Goal: Transaction & Acquisition: Obtain resource

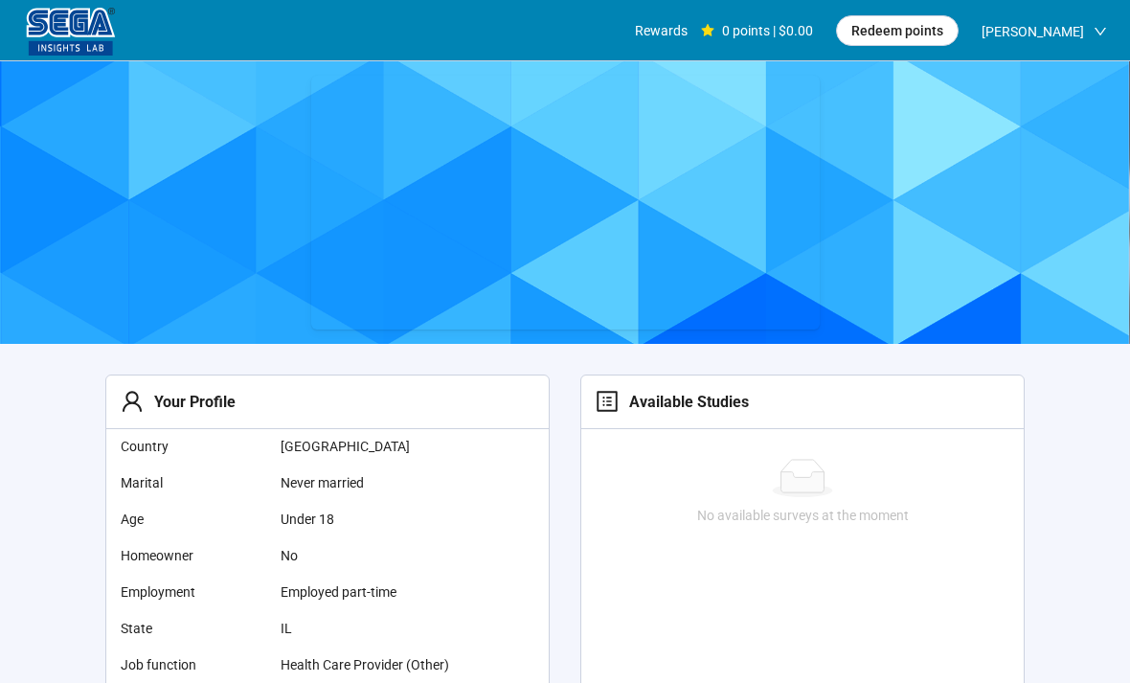
click at [801, 33] on div "0 points | $0.00" at bounding box center [757, 30] width 112 height 61
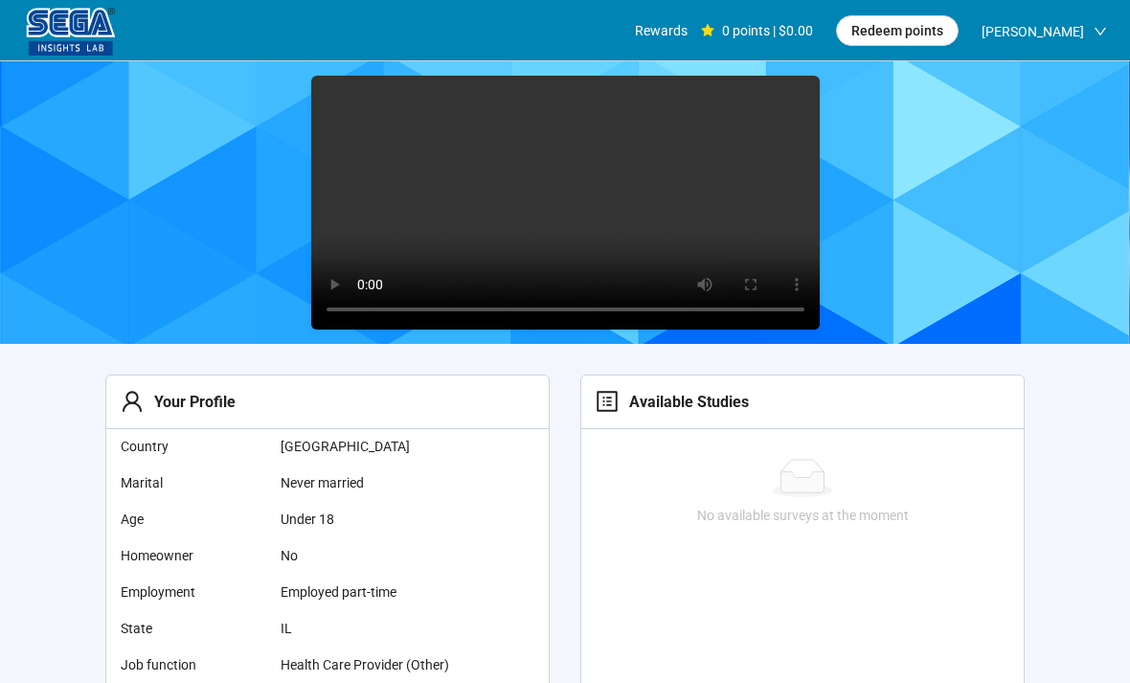
click at [551, 222] on video at bounding box center [565, 203] width 508 height 255
click at [559, 210] on video at bounding box center [565, 203] width 508 height 255
click at [679, 210] on video at bounding box center [565, 203] width 508 height 255
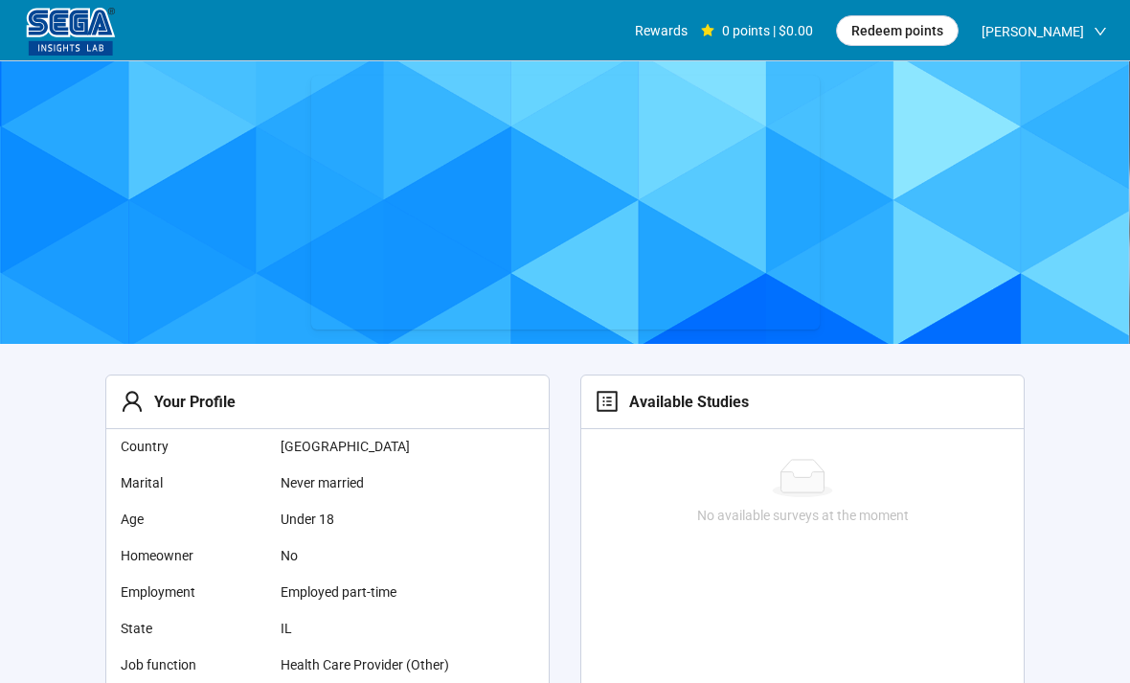
click at [764, 31] on div "0 points | $0.00" at bounding box center [757, 30] width 112 height 61
click at [667, 42] on div "Rewards" at bounding box center [661, 30] width 53 height 61
click at [687, 25] on div "Rewards" at bounding box center [661, 30] width 53 height 61
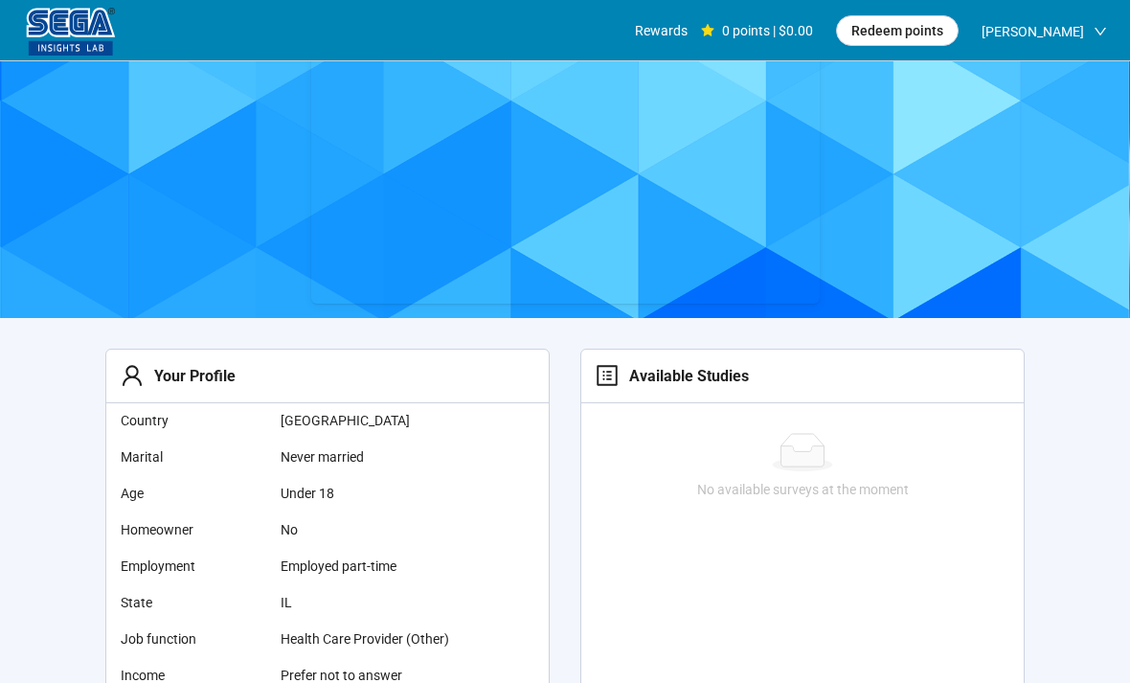
click at [917, 34] on span "Redeem points" at bounding box center [897, 30] width 92 height 21
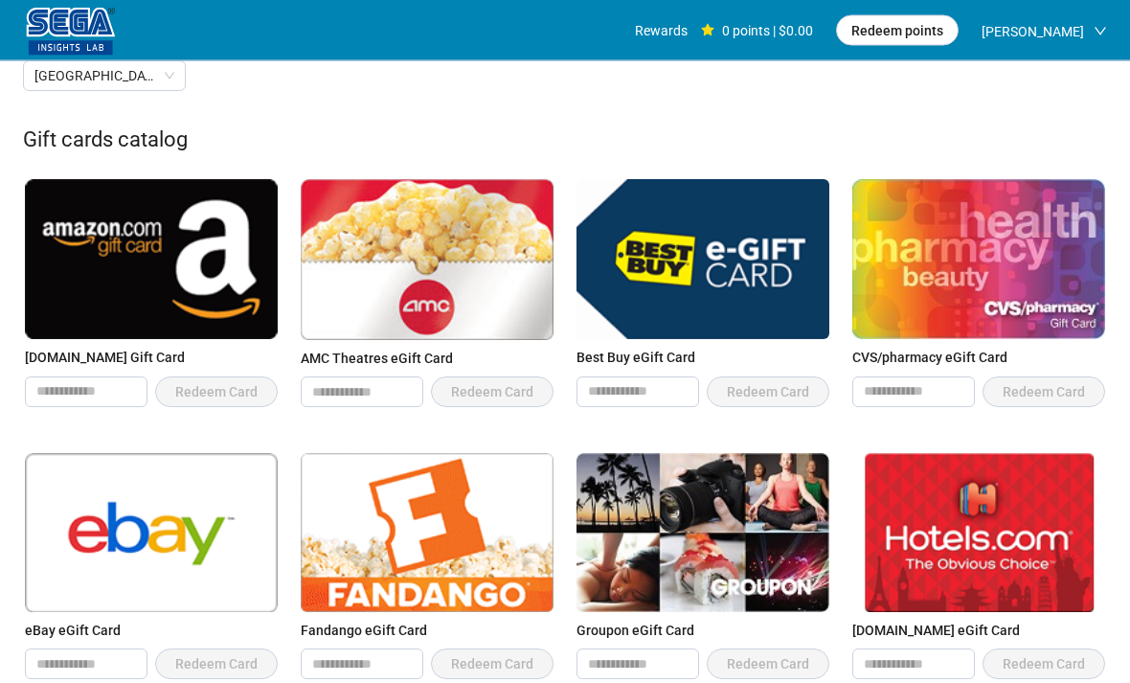
scroll to position [236, 0]
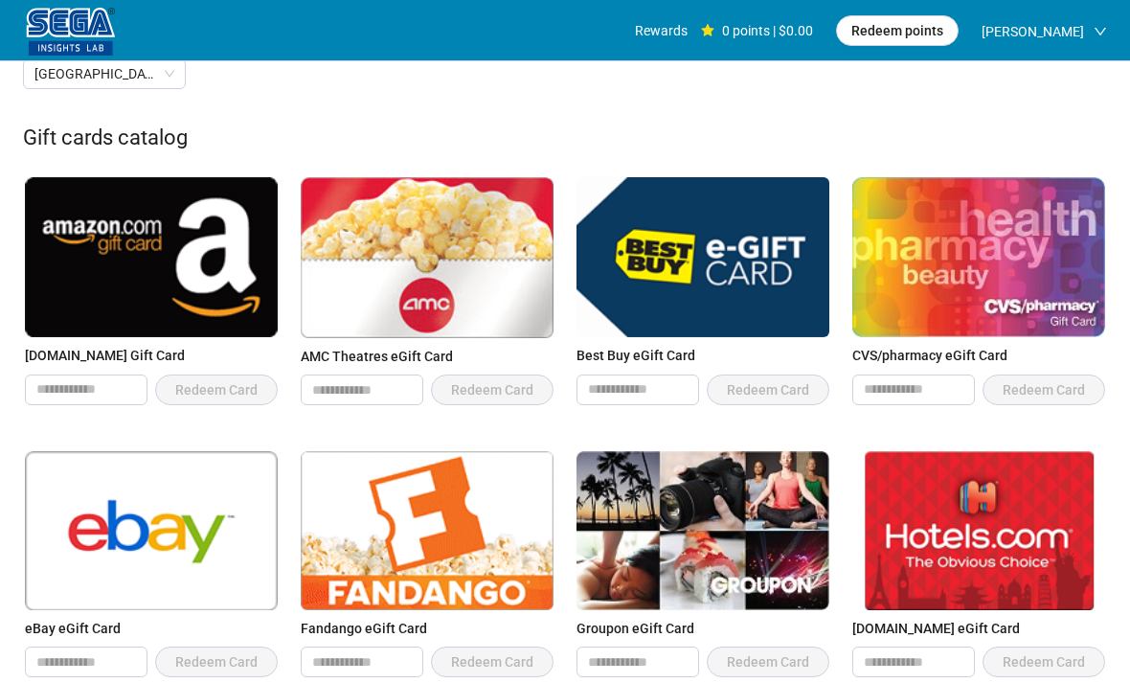
click at [77, 388] on input "number" at bounding box center [86, 389] width 121 height 29
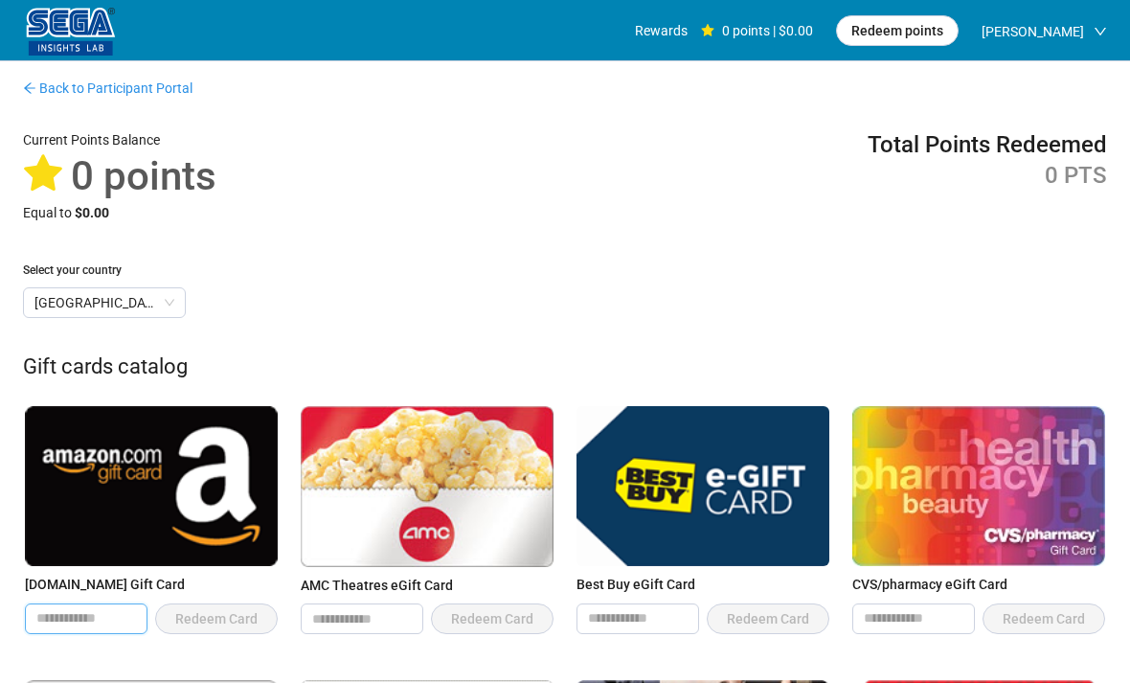
scroll to position [0, 0]
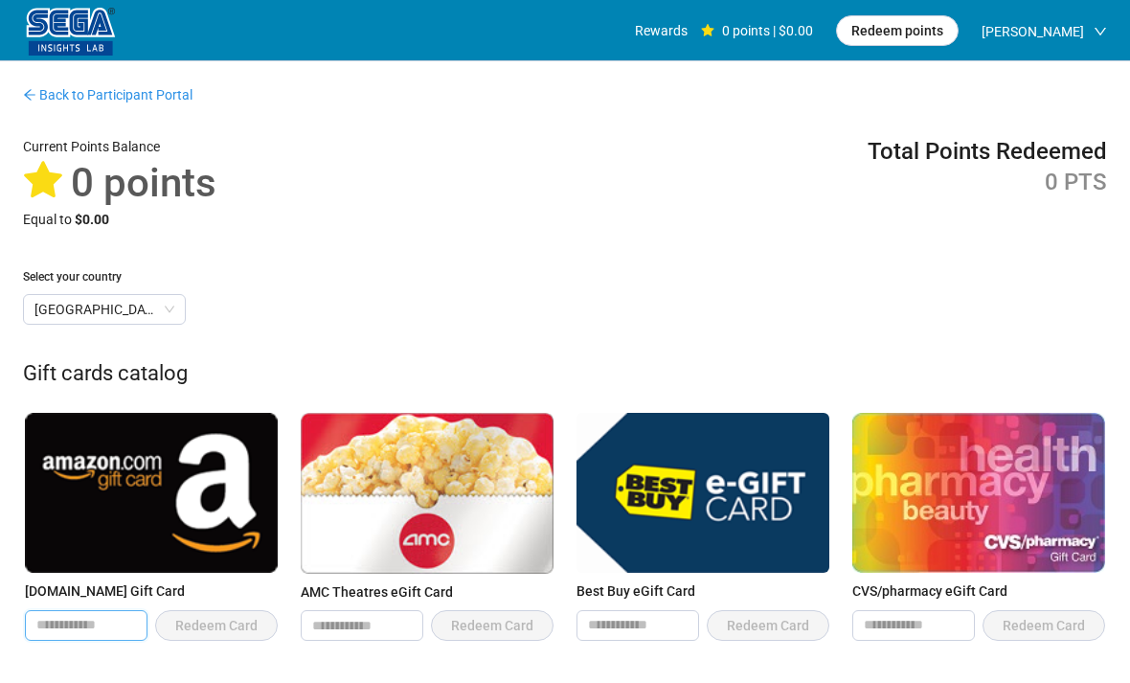
click at [903, 30] on span "Redeem points" at bounding box center [897, 30] width 92 height 21
click at [906, 41] on button "Redeem points" at bounding box center [897, 30] width 123 height 31
